Goal: Task Accomplishment & Management: Use online tool/utility

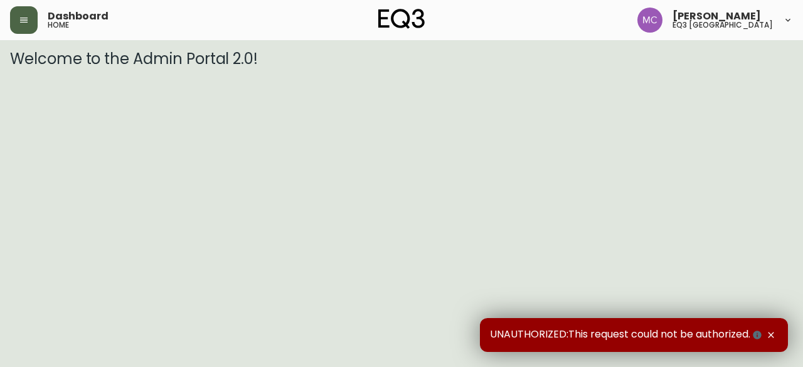
click at [24, 11] on button "button" at bounding box center [24, 20] width 28 height 28
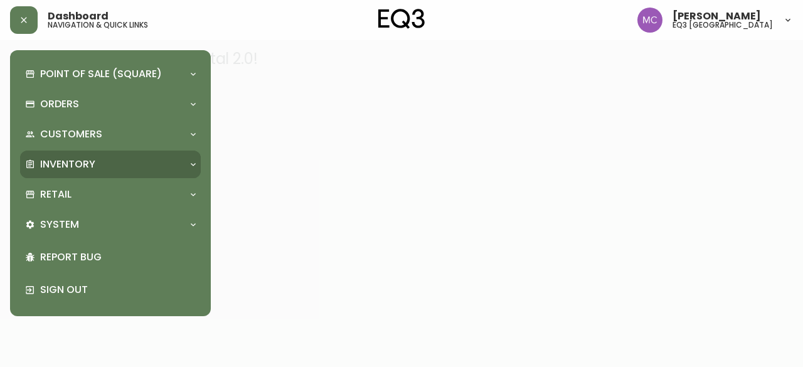
click at [68, 156] on div "Inventory" at bounding box center [110, 165] width 181 height 28
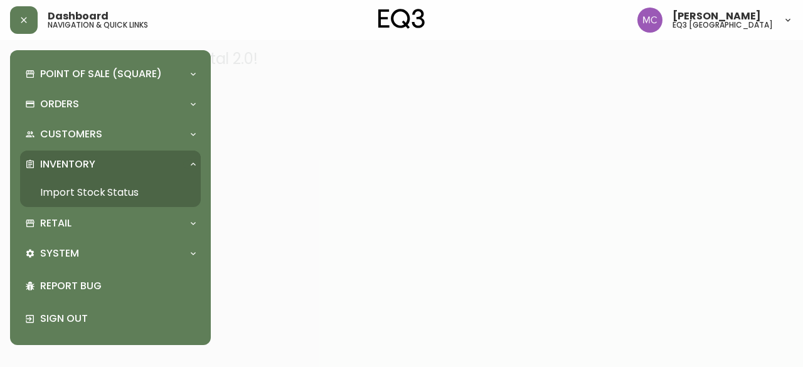
click at [92, 184] on link "Import Stock Status" at bounding box center [110, 192] width 181 height 29
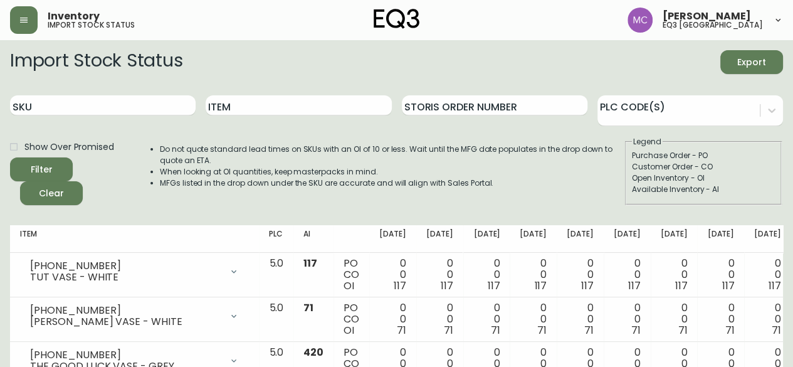
click at [103, 93] on div "SKU" at bounding box center [103, 105] width 186 height 41
click at [103, 105] on input "SKU" at bounding box center [103, 105] width 186 height 20
paste input "[PHONE_NUMBER]"
type input "[PHONE_NUMBER]"
click at [10, 157] on button "Filter" at bounding box center [41, 169] width 63 height 24
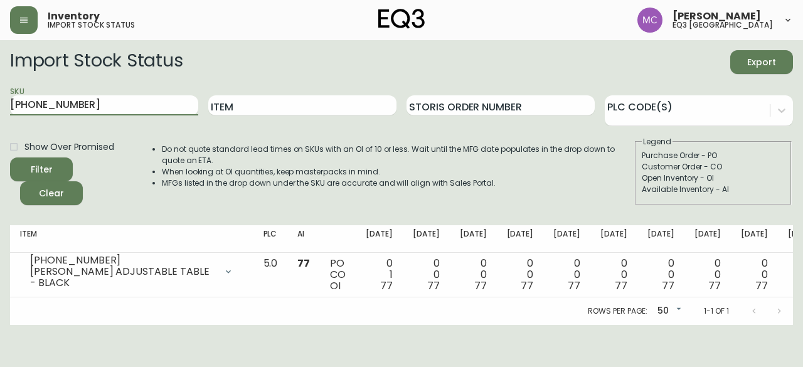
drag, startPoint x: 103, startPoint y: 105, endPoint x: 0, endPoint y: 94, distance: 103.4
click at [0, 94] on main "Import Stock Status Export SKU [PHONE_NUMBER] Item Storis Order Number PLC Code…" at bounding box center [401, 182] width 803 height 285
type input "[PHONE_NUMBER]"
click at [10, 157] on button "Filter" at bounding box center [41, 169] width 63 height 24
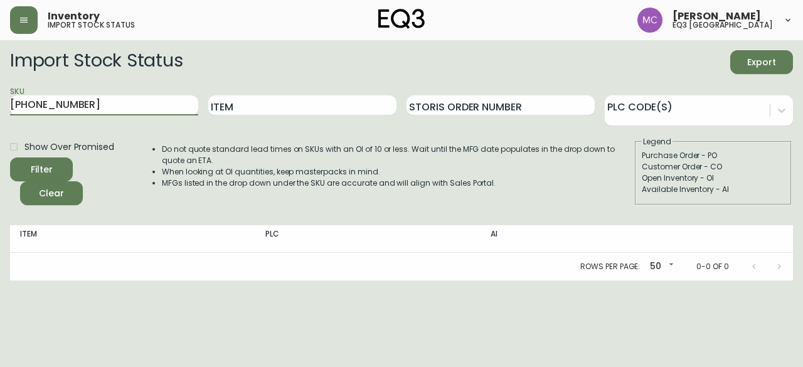
drag, startPoint x: 83, startPoint y: 107, endPoint x: 0, endPoint y: 72, distance: 90.3
click at [0, 72] on main "Import Stock Status Export SKU [PHONE_NUMBER] Item Storis Order Number PLC Code…" at bounding box center [401, 160] width 803 height 240
paste input "[PHONE_NUMBER]"
click at [10, 157] on button "Filter" at bounding box center [41, 169] width 63 height 24
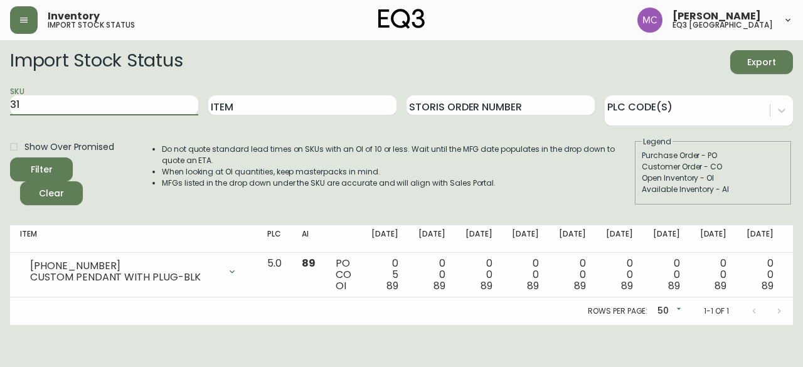
type input "3"
type input "[PHONE_NUMBER]"
click at [10, 157] on button "Filter" at bounding box center [41, 169] width 63 height 24
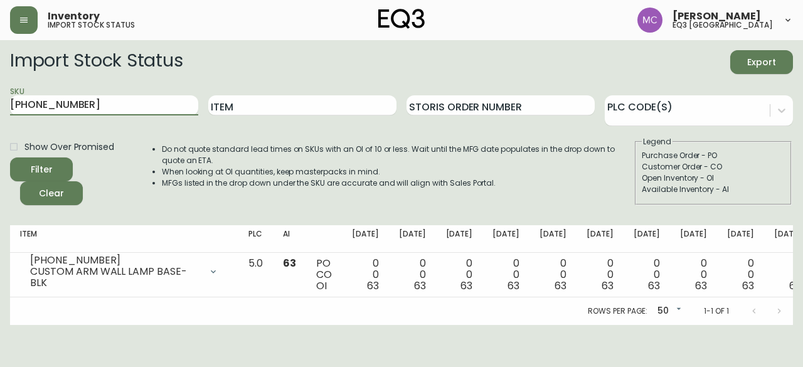
drag, startPoint x: 90, startPoint y: 105, endPoint x: 0, endPoint y: 90, distance: 91.6
click at [0, 90] on main "Import Stock Status Export SKU [PHONE_NUMBER] Item Storis Order Number PLC Code…" at bounding box center [401, 182] width 803 height 285
paste input "[PHONE_NUMBER]"
type input "[PHONE_NUMBER]"
click at [10, 157] on button "Filter" at bounding box center [41, 169] width 63 height 24
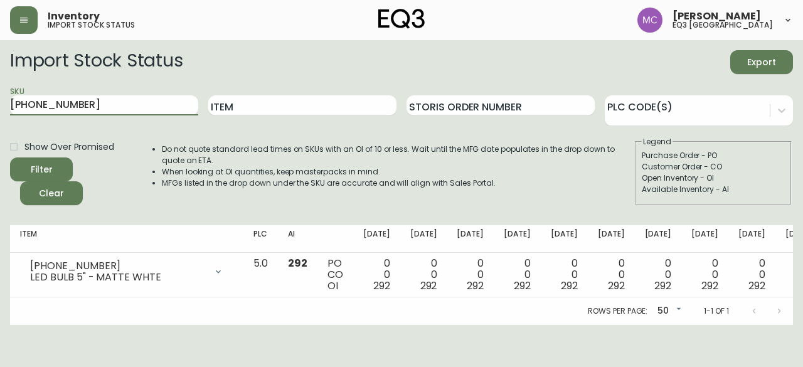
drag, startPoint x: 85, startPoint y: 102, endPoint x: 0, endPoint y: 97, distance: 84.8
click at [0, 97] on main "Import Stock Status Export SKU [PHONE_NUMBER] Item Storis Order Number PLC Code…" at bounding box center [401, 182] width 803 height 285
paste input "[PHONE_NUMBER]"
type input "[PHONE_NUMBER]"
click at [10, 157] on button "Filter" at bounding box center [41, 169] width 63 height 24
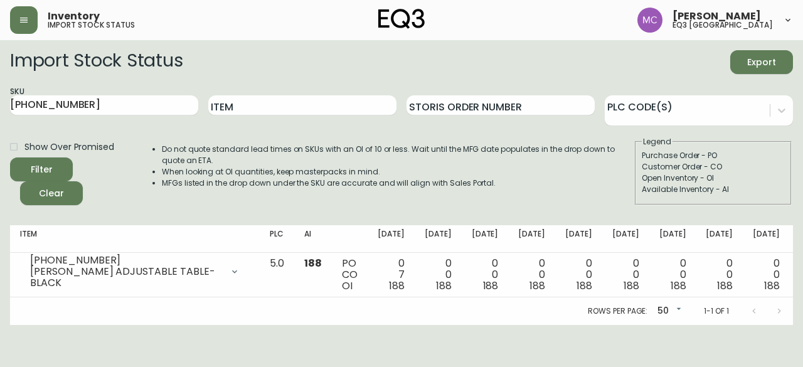
click at [771, 171] on div "Customer Order - CO" at bounding box center [713, 166] width 143 height 11
click at [748, 188] on div "Available Inventory - AI" at bounding box center [713, 189] width 143 height 11
